Goal: Navigation & Orientation: Go to known website

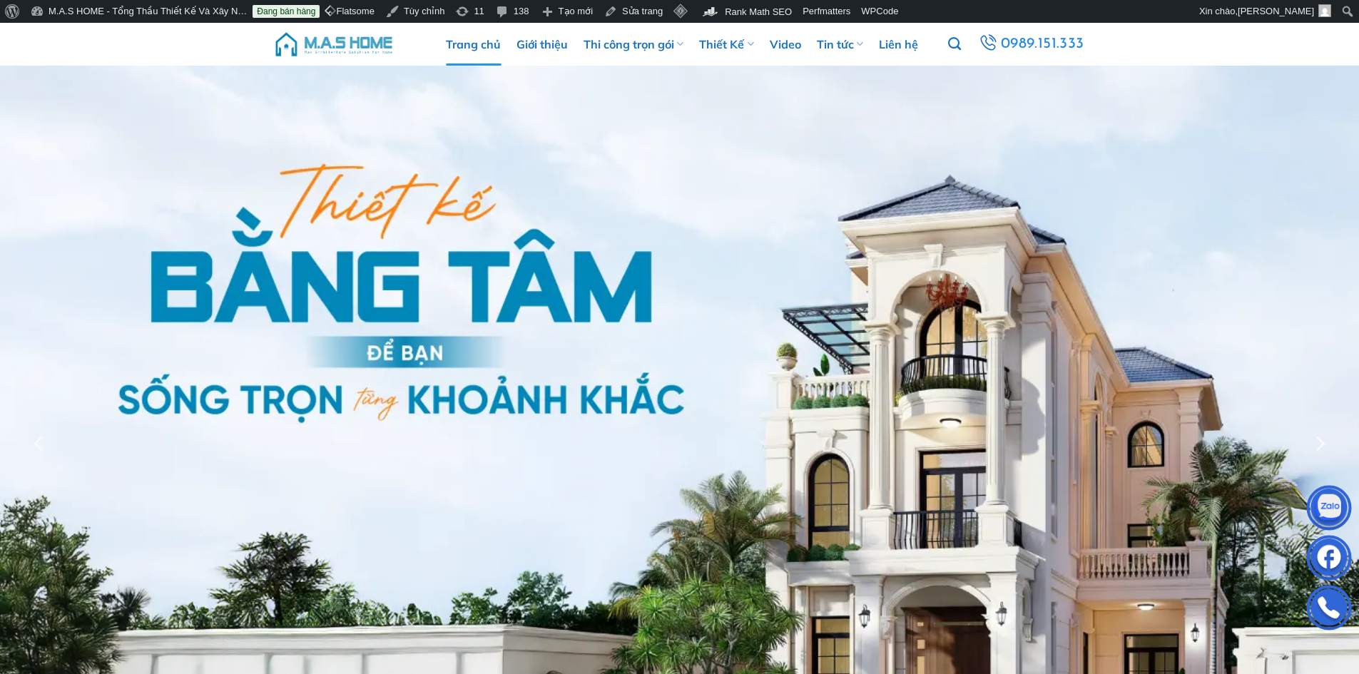
click at [352, 41] on img at bounding box center [333, 44] width 121 height 43
click at [339, 42] on img at bounding box center [333, 44] width 121 height 43
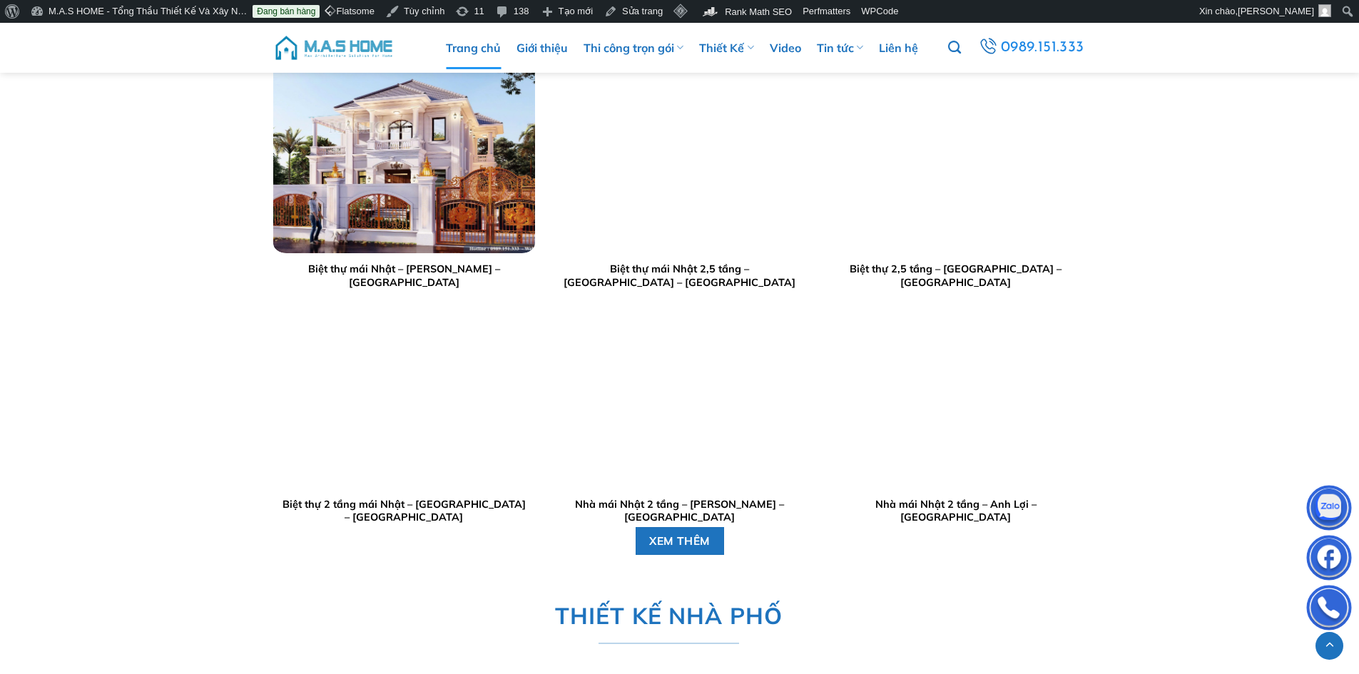
scroll to position [2354, 0]
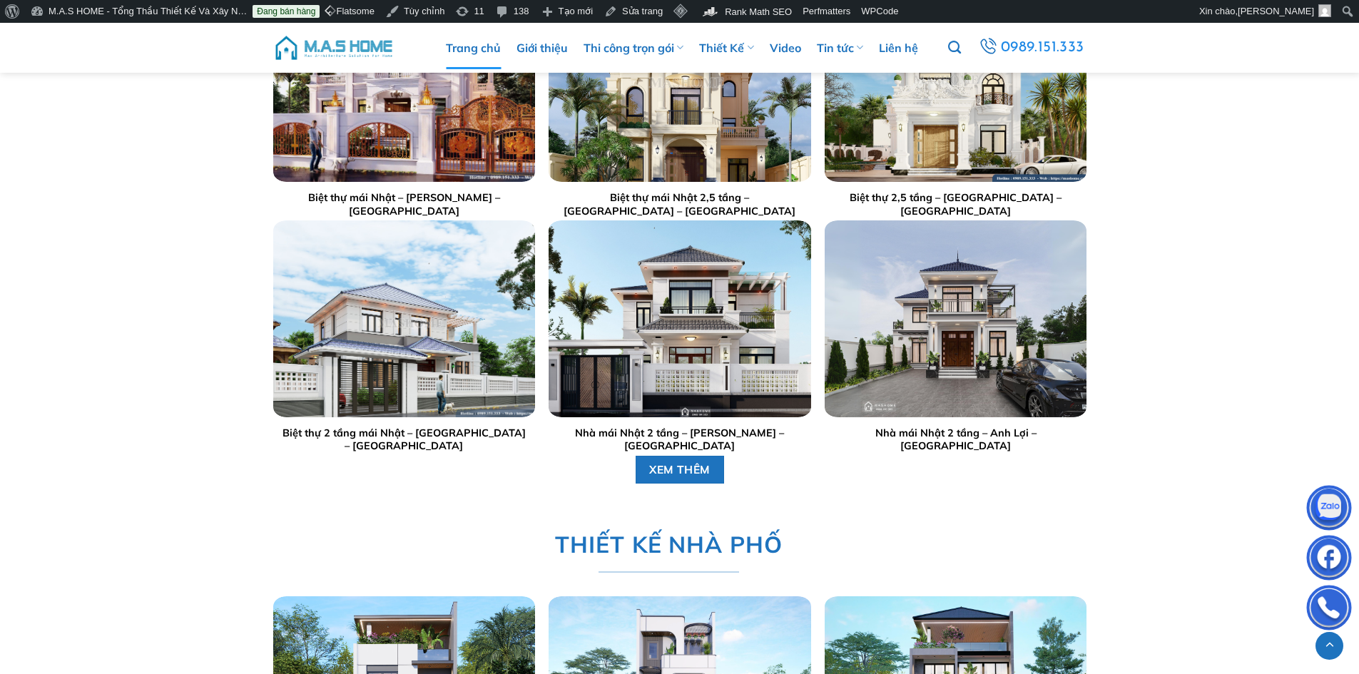
click at [356, 50] on img at bounding box center [333, 47] width 121 height 43
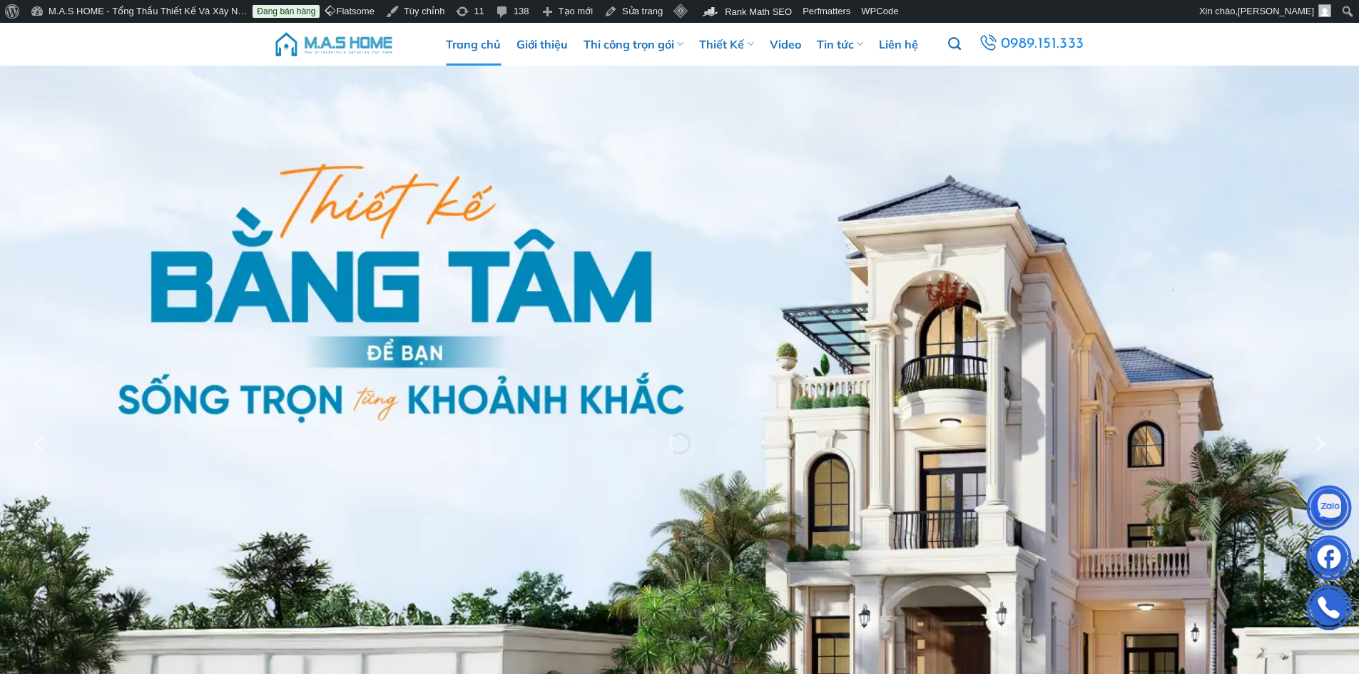
click at [358, 46] on img at bounding box center [333, 44] width 121 height 43
drag, startPoint x: 364, startPoint y: 39, endPoint x: 282, endPoint y: 6, distance: 88.1
click at [362, 39] on img at bounding box center [333, 44] width 121 height 43
click at [337, 39] on img at bounding box center [333, 44] width 121 height 43
